Goal: Task Accomplishment & Management: Manage account settings

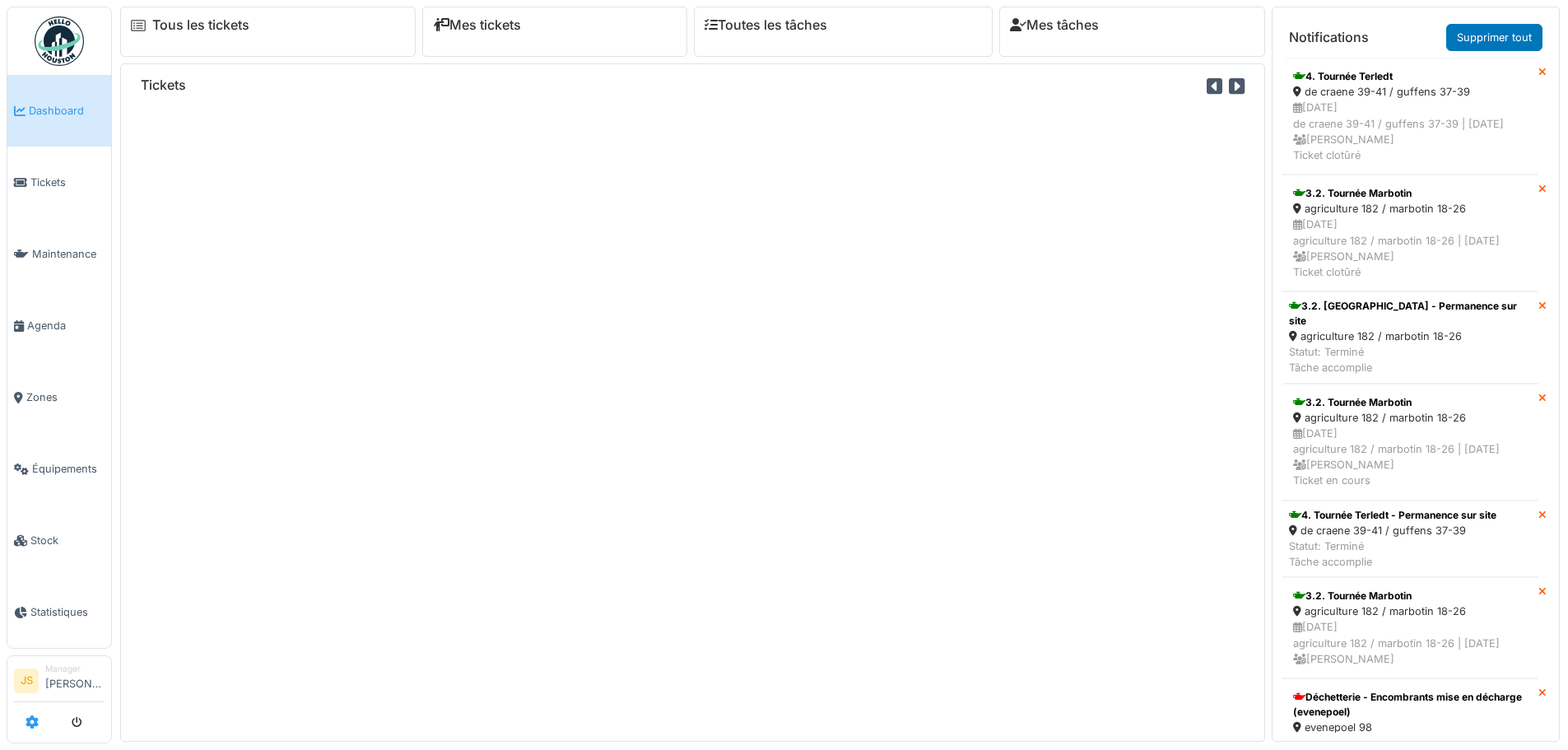
click at [37, 723] on icon at bounding box center [32, 722] width 13 height 13
click at [25, 725] on icon at bounding box center [32, 722] width 13 height 13
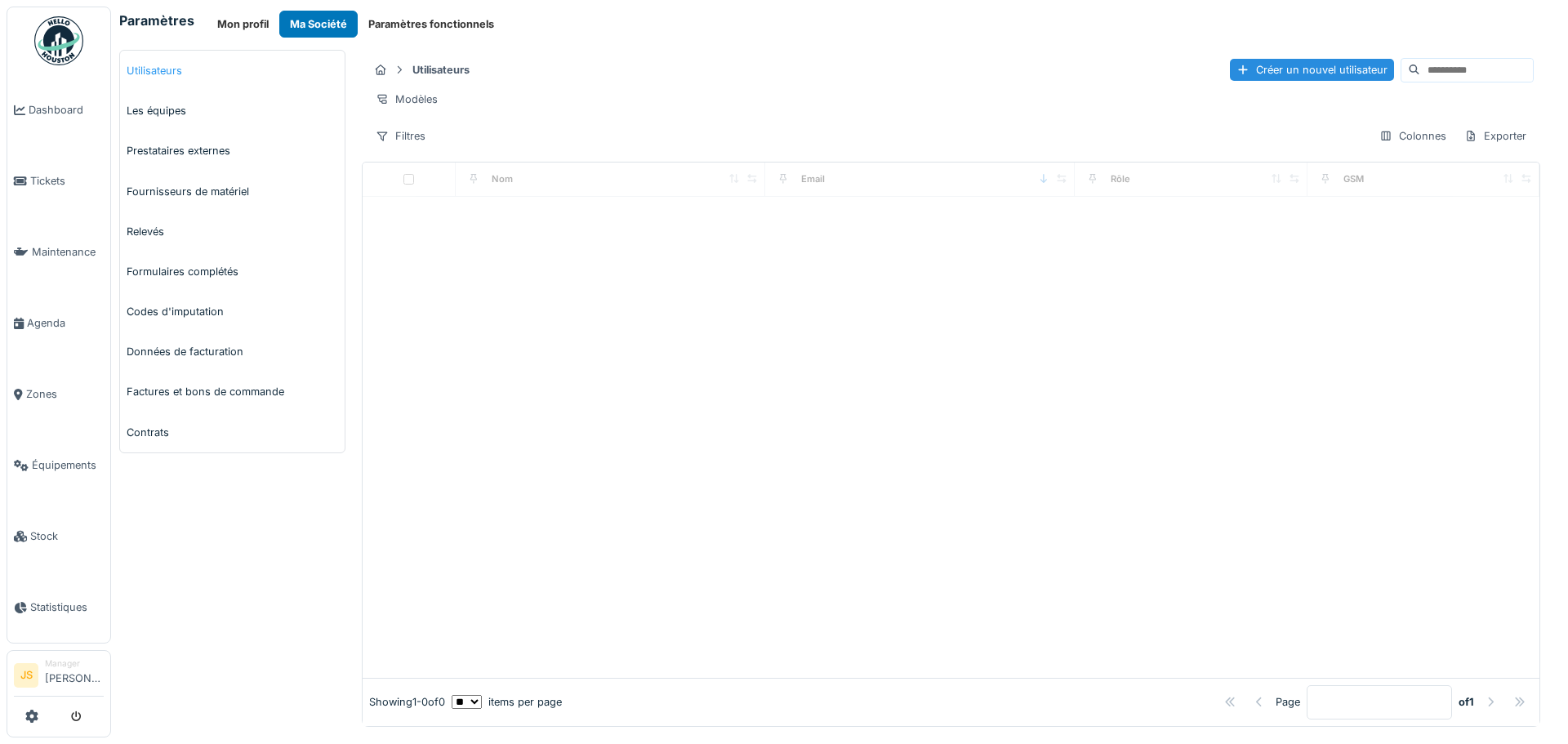
click at [170, 71] on link "Utilisateurs" at bounding box center [232, 71] width 225 height 40
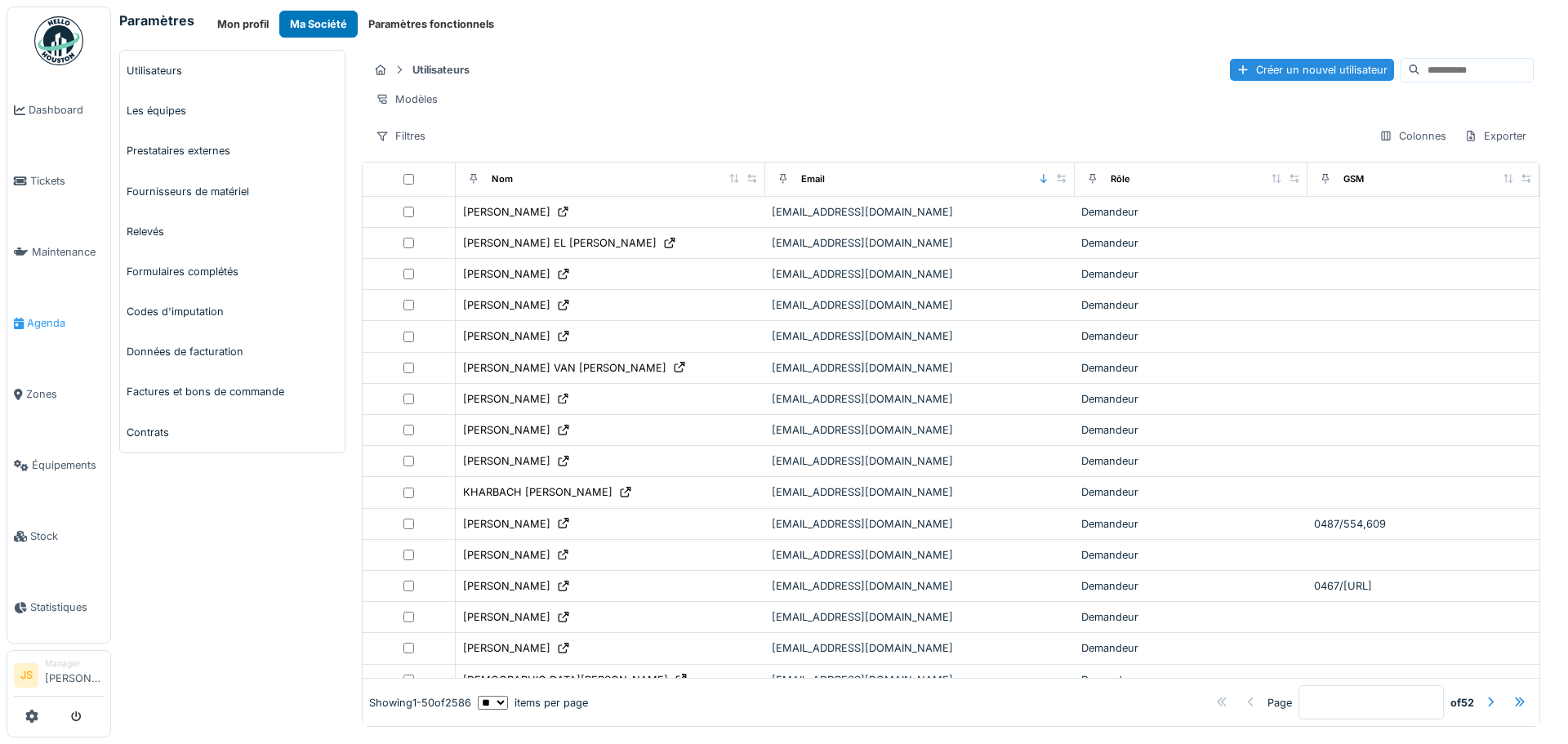
click at [54, 324] on link "Agenda" at bounding box center [59, 323] width 103 height 71
click at [53, 316] on span "Agenda" at bounding box center [65, 323] width 76 height 15
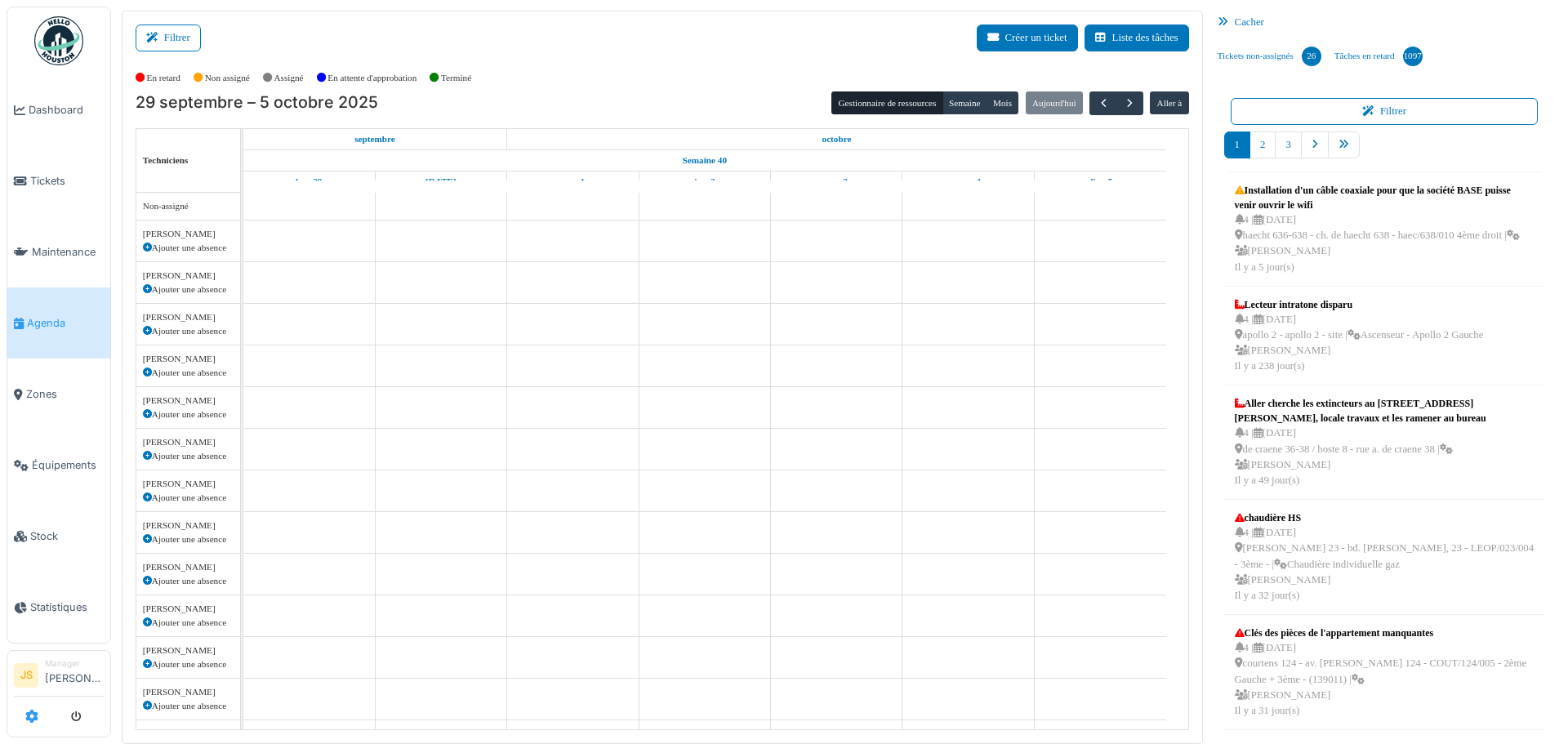
click at [29, 712] on icon at bounding box center [32, 716] width 13 height 13
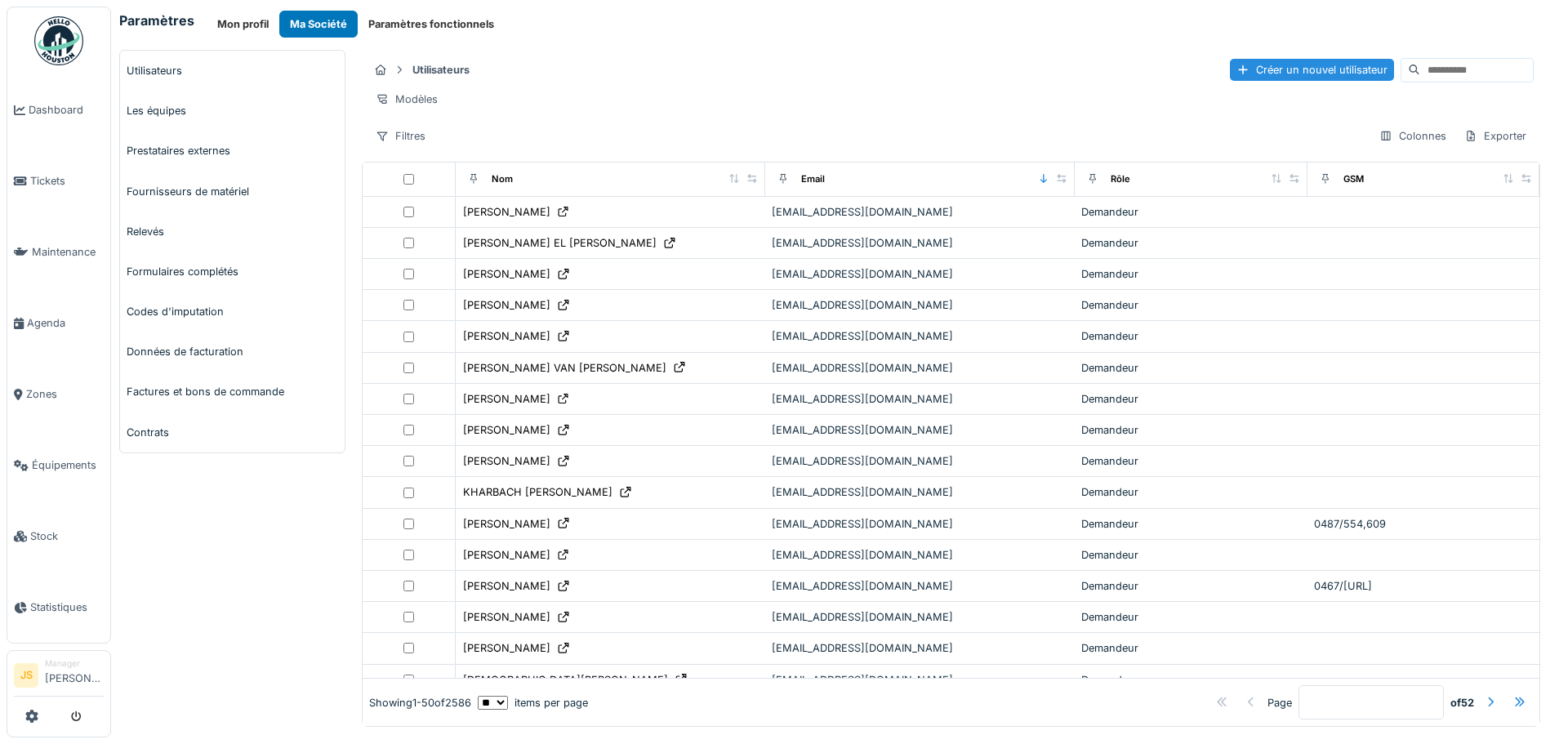
click at [1103, 189] on div "Rôle" at bounding box center [1190, 179] width 218 height 20
click at [1087, 183] on icon at bounding box center [1093, 178] width 11 height 9
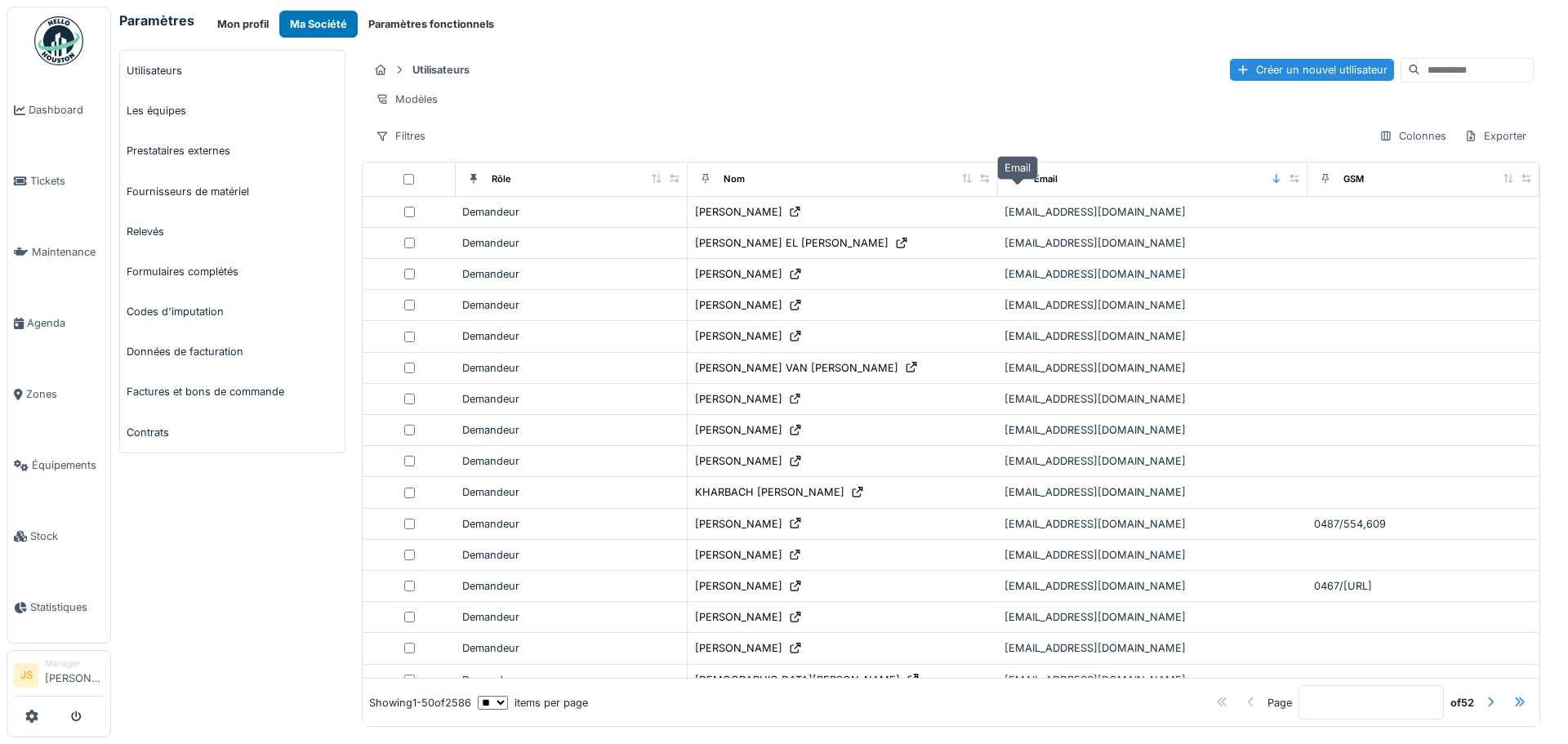
click at [1034, 186] on div "Email" at bounding box center [1045, 179] width 24 height 14
click at [419, 148] on div "Filtres" at bounding box center [400, 136] width 64 height 24
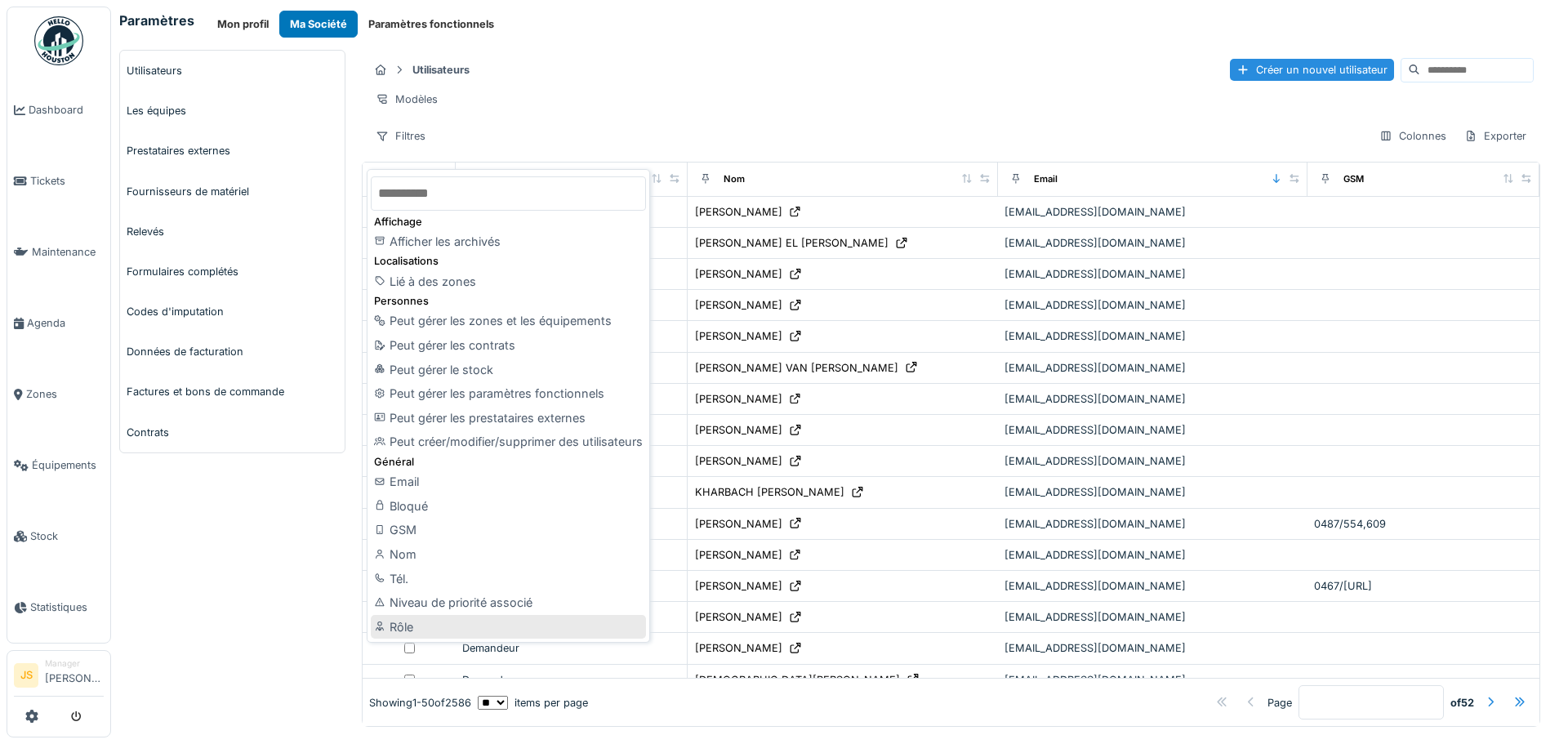
click at [427, 629] on div "Rôle" at bounding box center [509, 627] width 275 height 25
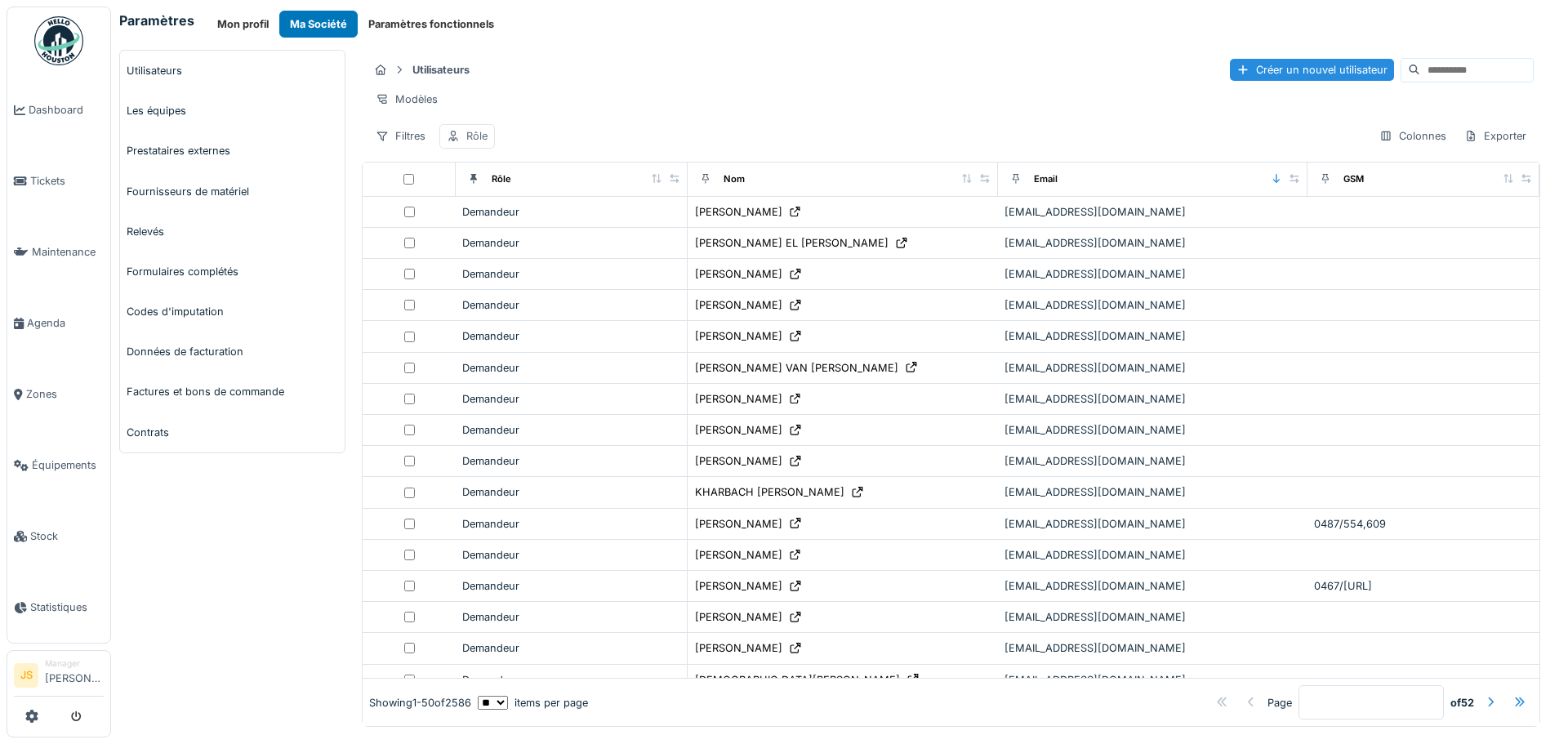
click at [469, 143] on div "Rôle" at bounding box center [477, 136] width 21 height 15
click at [538, 220] on div "Rôle" at bounding box center [511, 226] width 118 height 18
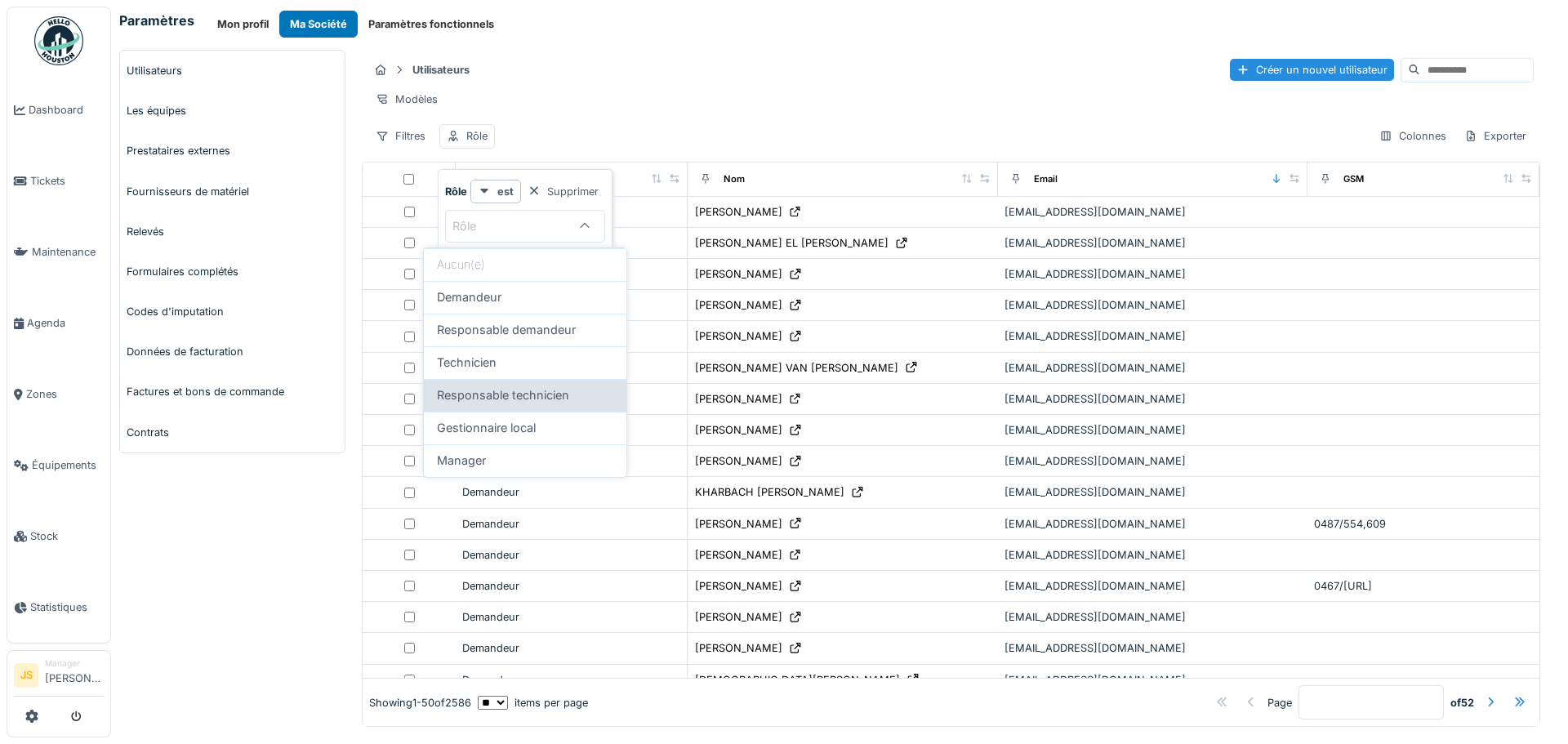
click at [527, 400] on span "Responsable technicien" at bounding box center [503, 395] width 132 height 18
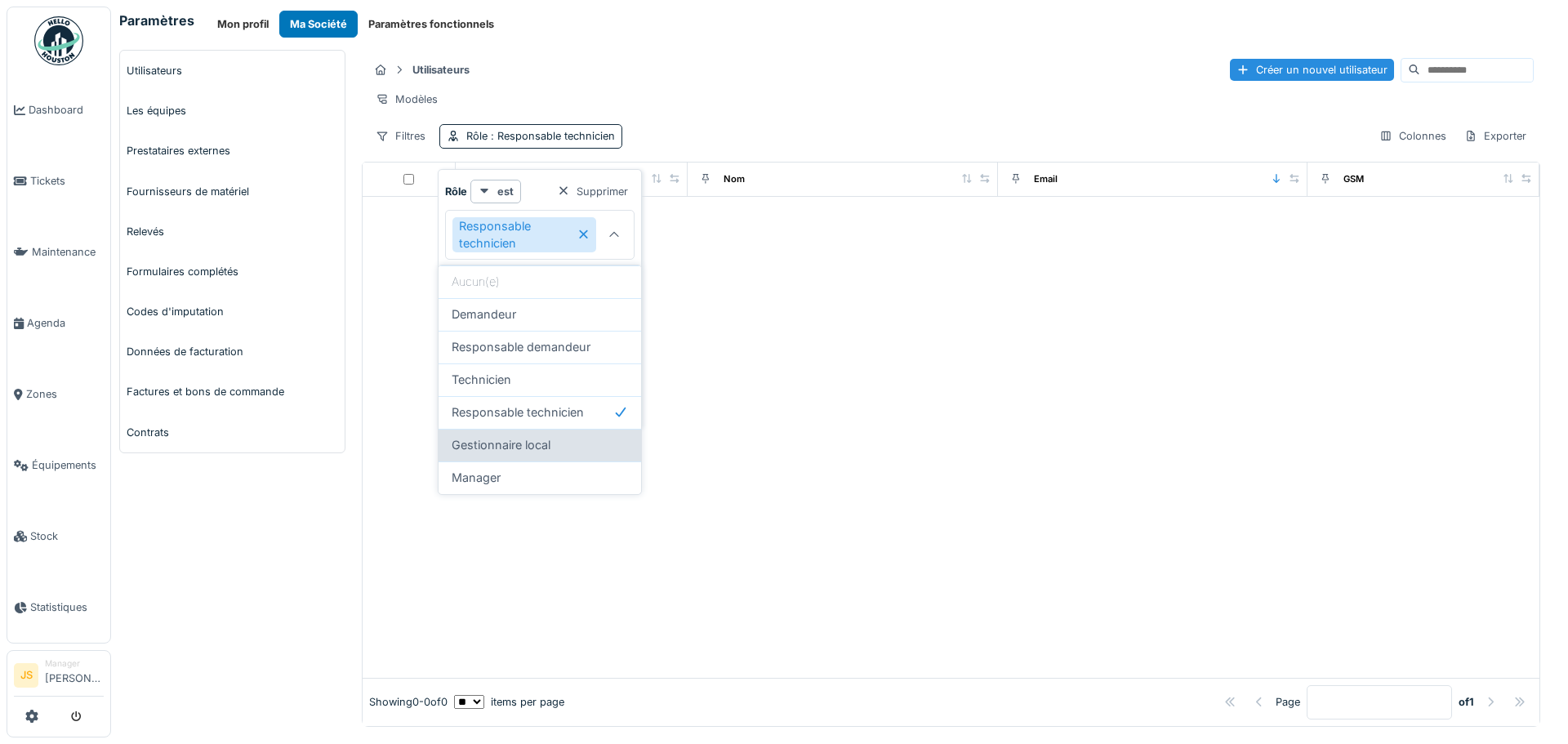
click at [550, 445] on span "Gestionnaire local" at bounding box center [500, 445] width 98 height 18
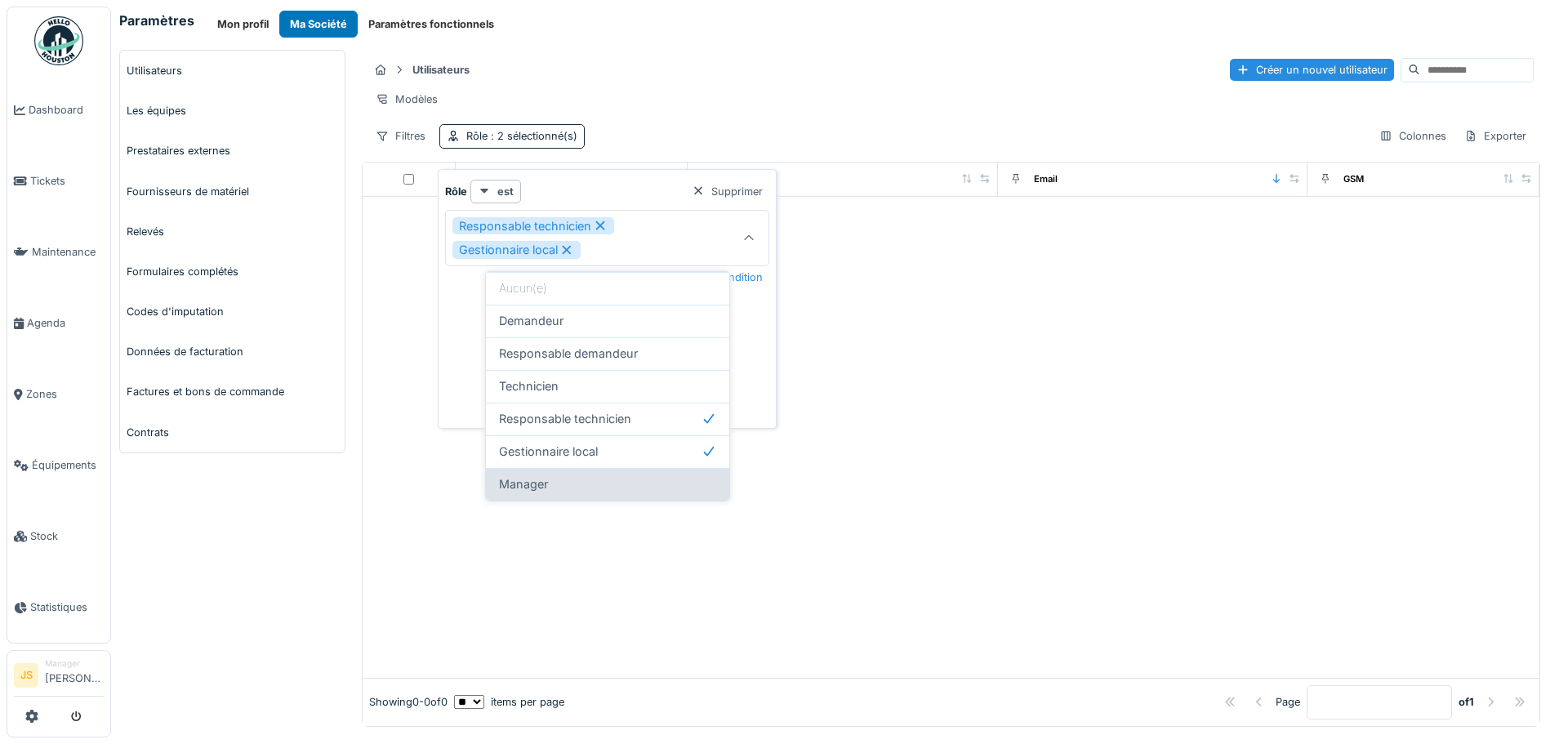
click at [573, 480] on div "Manager" at bounding box center [607, 484] width 217 height 18
type input "**********"
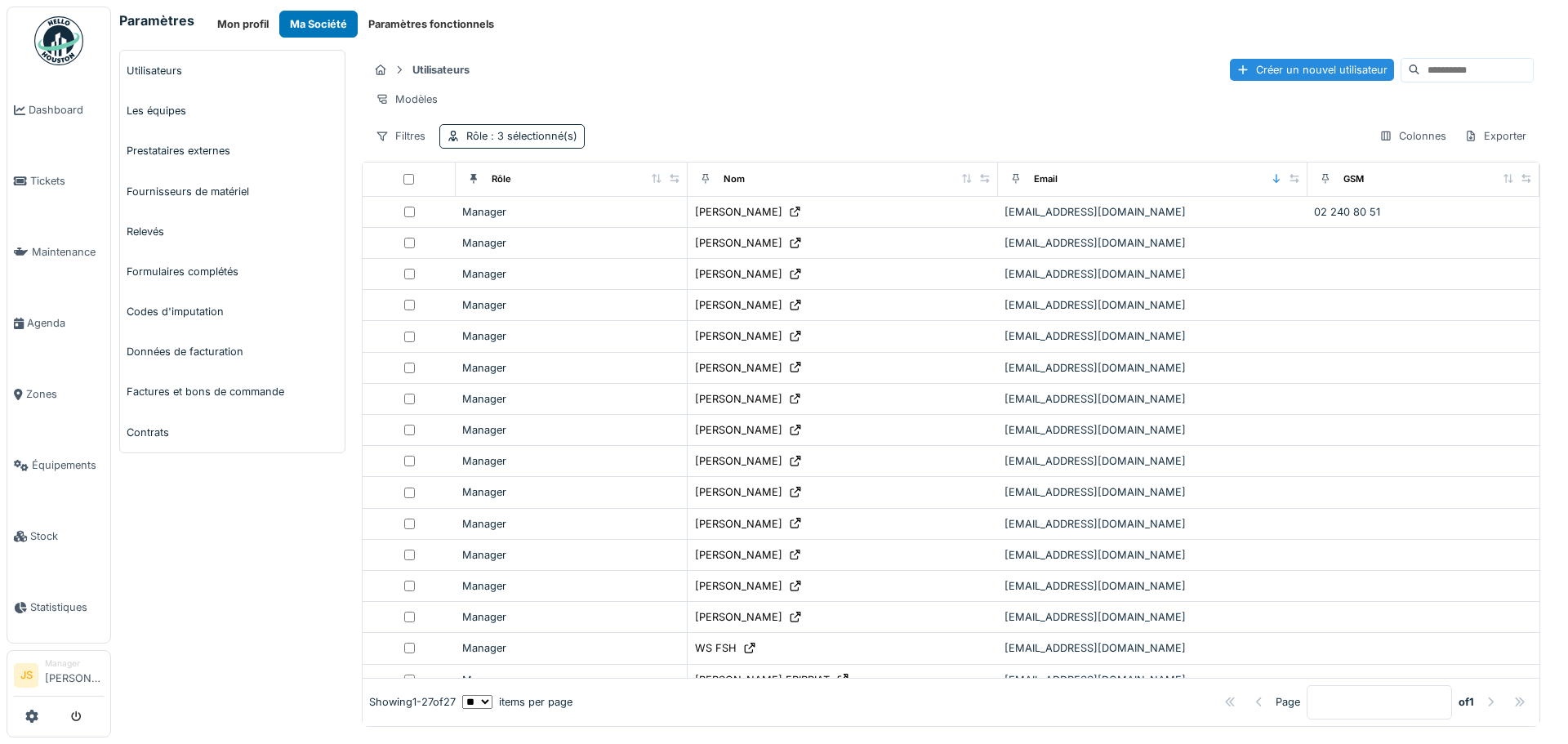
click at [751, 124] on div "Utilisateurs Créer un nouvel utilisateur Modèles Filtres Rôle : 3 sélectionné(s…" at bounding box center [950, 102] width 1178 height 105
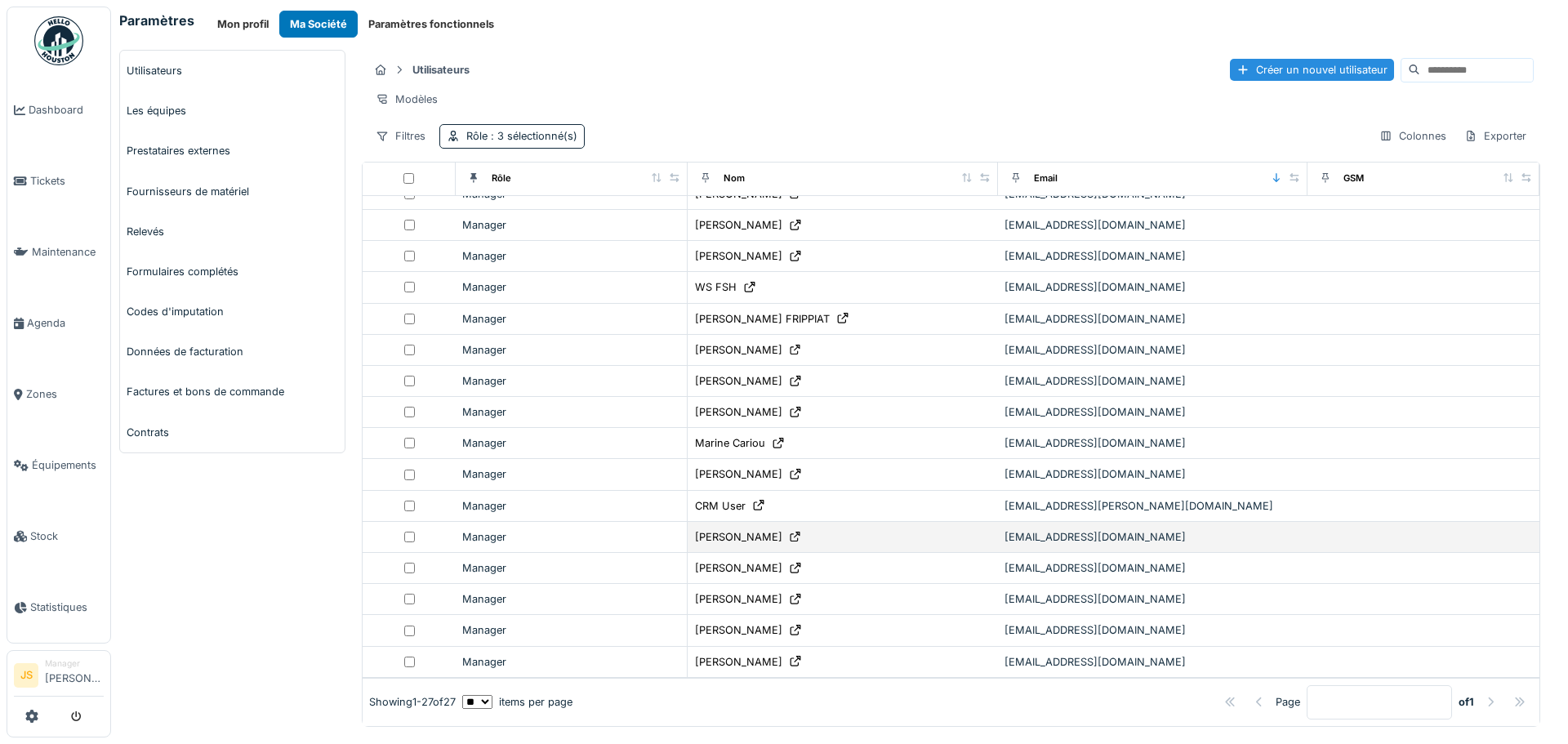
scroll to position [6, 0]
click at [1407, 140] on div "Colonnes" at bounding box center [1412, 136] width 81 height 24
click at [1459, 147] on div "Exporter" at bounding box center [1494, 136] width 76 height 24
click at [1465, 165] on div "Export Excel" at bounding box center [1470, 180] width 99 height 33
click at [1467, 175] on div "Export Excel" at bounding box center [1470, 180] width 92 height 25
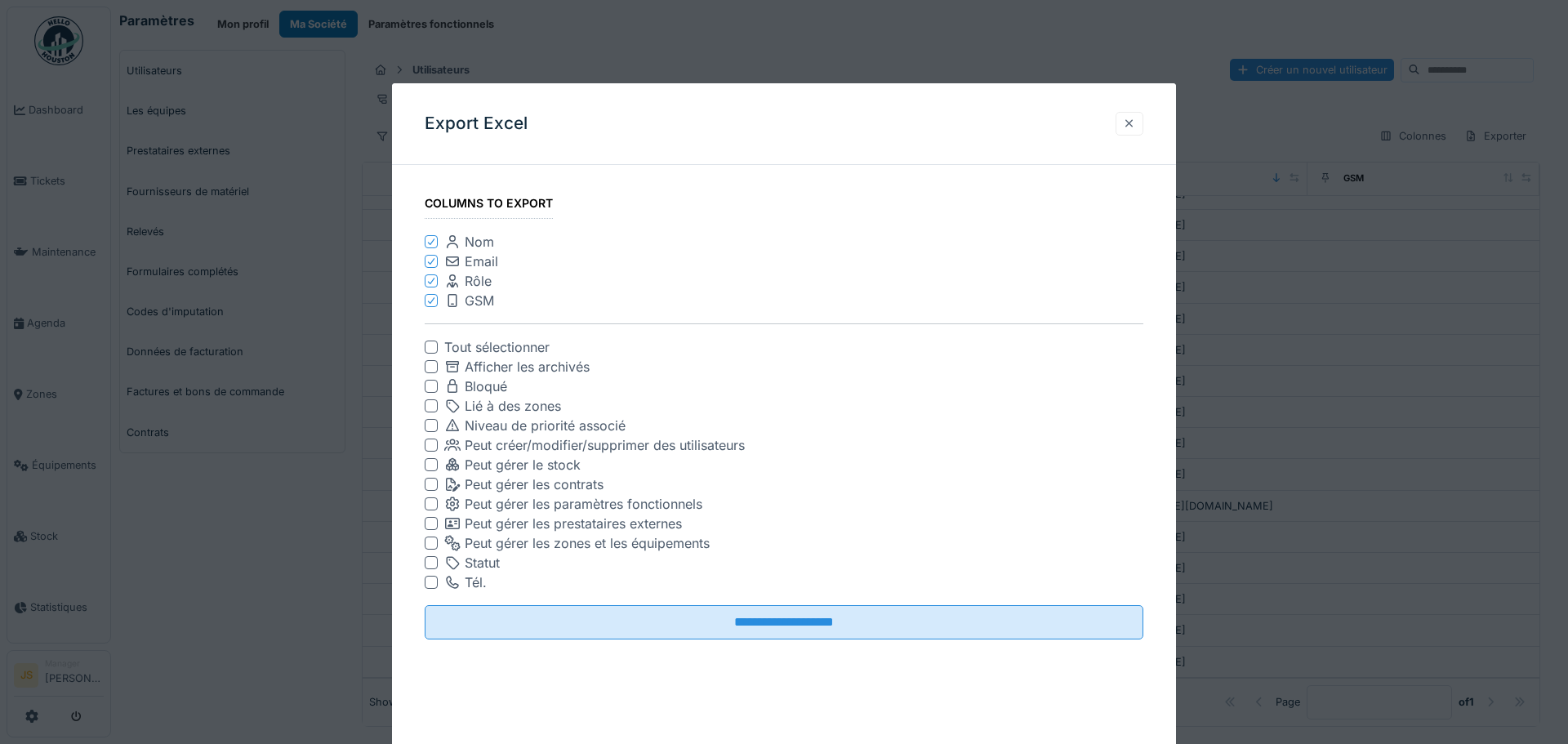
click at [1137, 120] on div at bounding box center [1128, 123] width 28 height 24
